Goal: Information Seeking & Learning: Learn about a topic

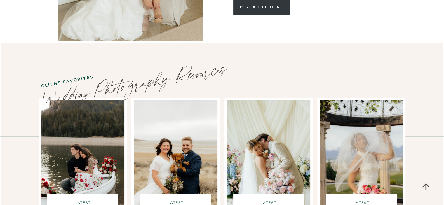
scroll to position [1721, 0]
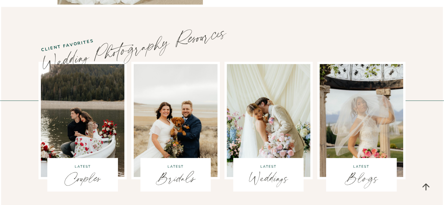
click at [272, 82] on img at bounding box center [268, 121] width 88 height 118
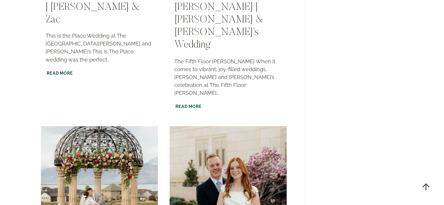
scroll to position [1050, 0]
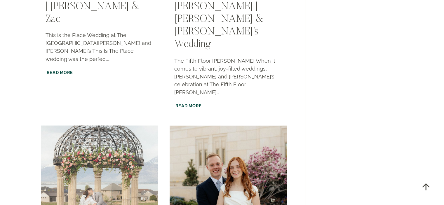
click at [91, 124] on img "Talon’s Cove Weddings | Morgan & Tanner" at bounding box center [98, 183] width 119 height 119
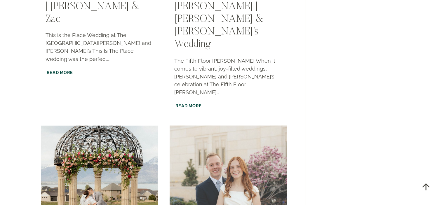
click at [229, 124] on img "Ogden Temple | Madison & Tate’s Wedding" at bounding box center [227, 183] width 119 height 119
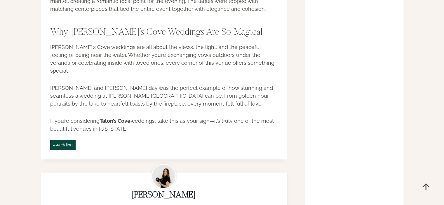
scroll to position [1138, 0]
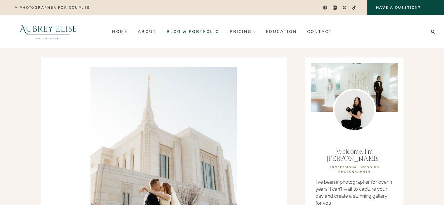
click at [175, 32] on link "Blog & Portfolio" at bounding box center [192, 31] width 63 height 9
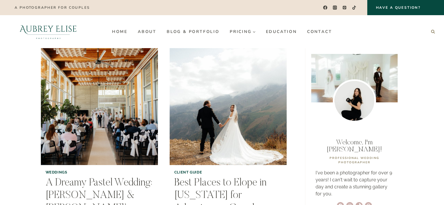
click at [433, 32] on icon "Search" at bounding box center [433, 31] width 4 height 4
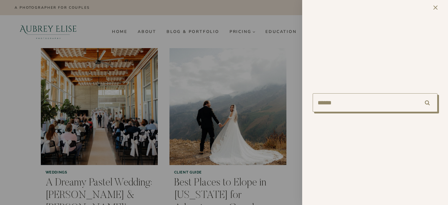
type input "******"
click at [417, 93] on input "******" at bounding box center [427, 102] width 20 height 19
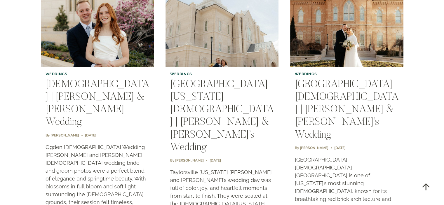
scroll to position [88, 0]
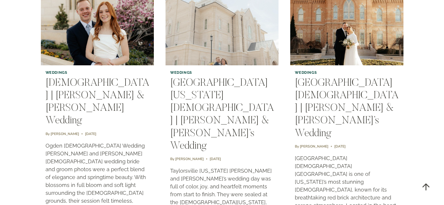
click at [256, 37] on img "Taylorsville Utah Temple | Jessica & Mitch’s Wedding" at bounding box center [221, 27] width 115 height 77
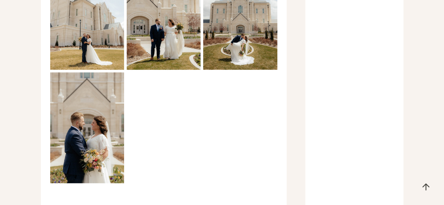
scroll to position [729, 0]
